Goal: Book appointment/travel/reservation

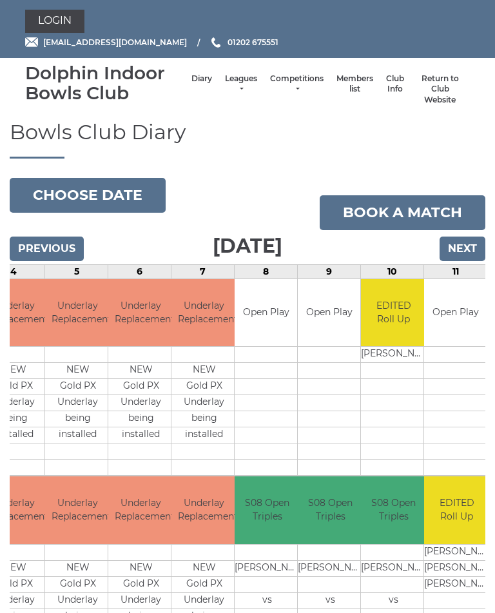
click at [461, 242] on input "Next" at bounding box center [462, 248] width 46 height 24
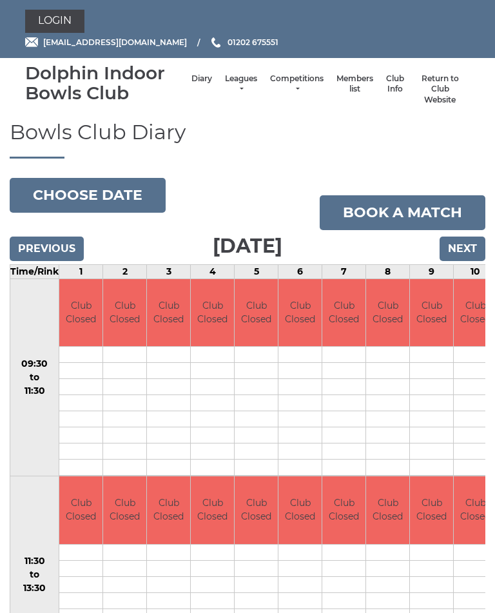
click at [466, 247] on input "Next" at bounding box center [462, 248] width 46 height 24
click at [464, 245] on input "Next" at bounding box center [462, 248] width 46 height 24
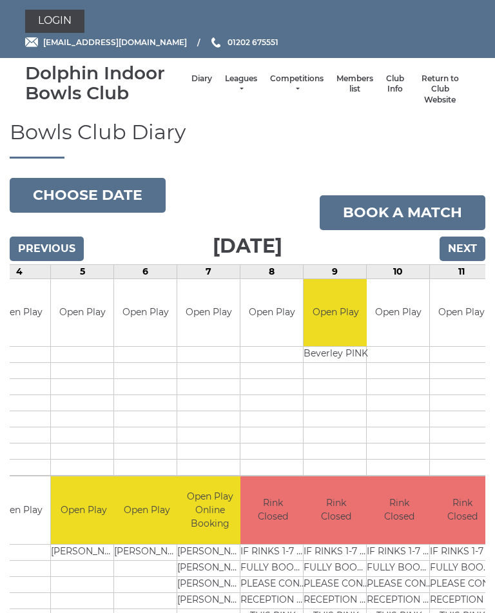
click at [467, 249] on input "Next" at bounding box center [462, 248] width 46 height 24
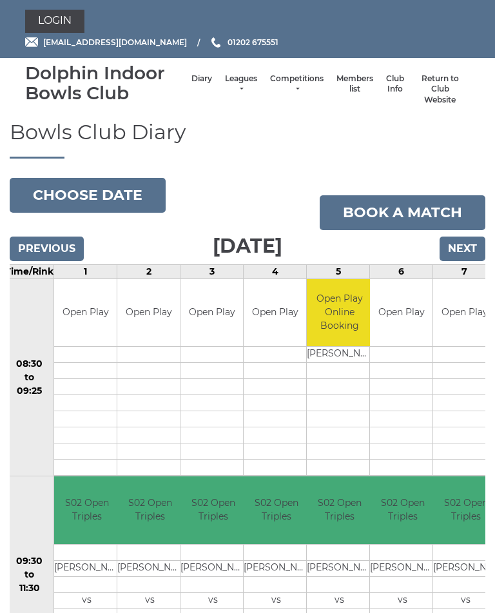
click at [463, 247] on input "Next" at bounding box center [462, 248] width 46 height 24
